Goal: Task Accomplishment & Management: Manage account settings

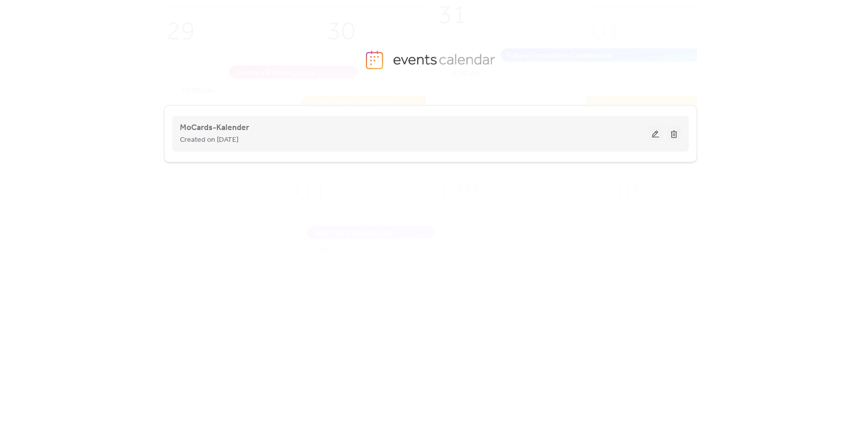
click at [654, 135] on button at bounding box center [655, 133] width 14 height 15
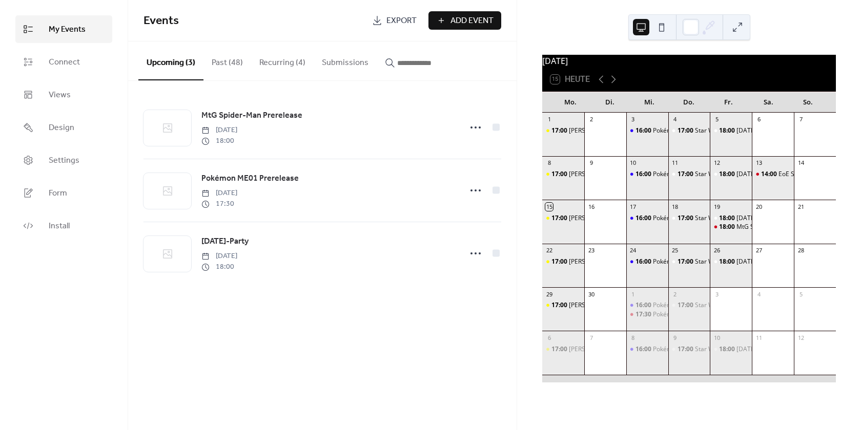
click at [226, 65] on button "Past (48)" at bounding box center [227, 61] width 48 height 38
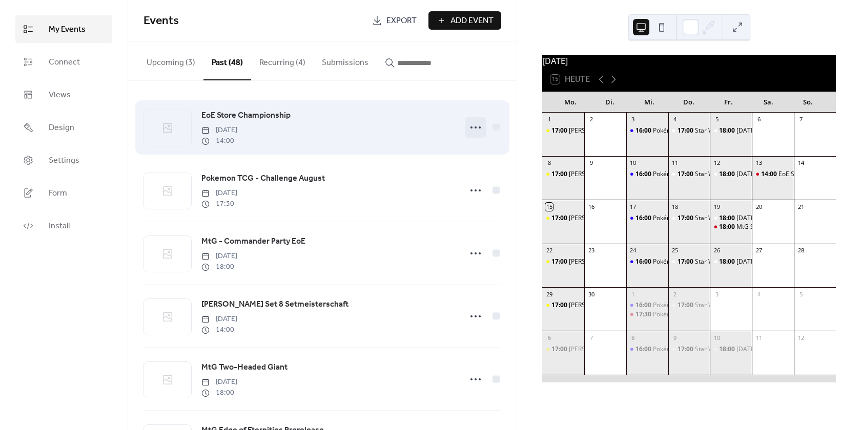
click at [473, 129] on icon at bounding box center [475, 127] width 16 height 16
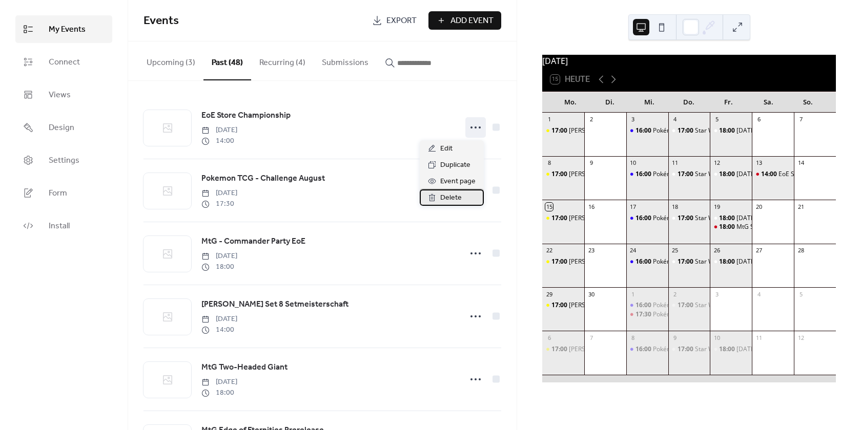
click at [458, 200] on span "Delete" at bounding box center [451, 198] width 22 height 12
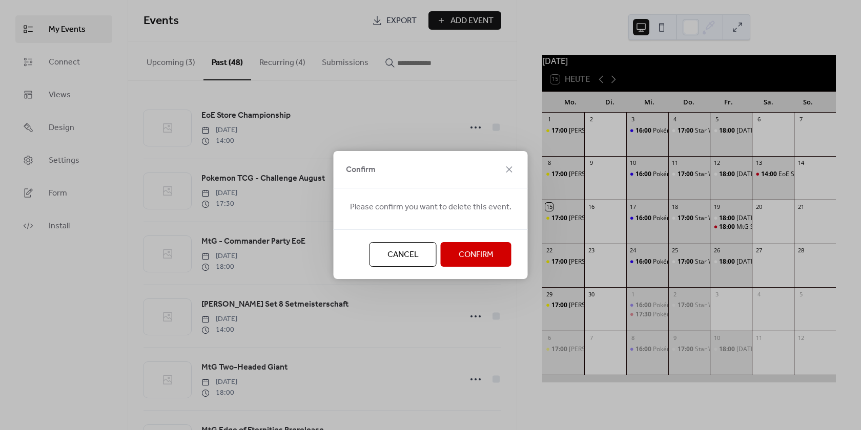
click at [469, 257] on span "Confirm" at bounding box center [476, 255] width 35 height 12
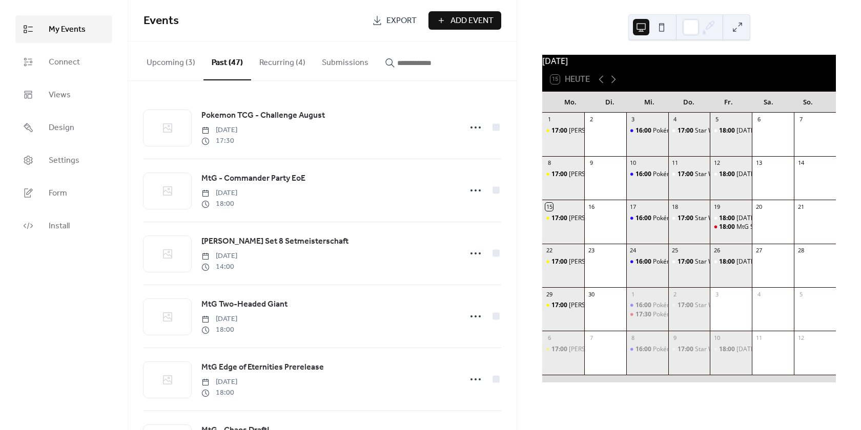
click at [175, 65] on button "Upcoming (3)" at bounding box center [170, 61] width 65 height 38
